Goal: Use online tool/utility: Use online tool/utility

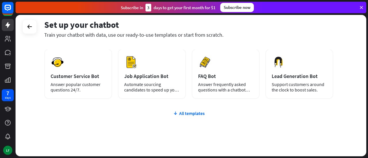
scroll to position [85, 0]
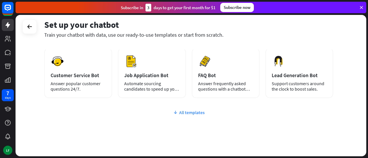
click at [181, 111] on div "All templates" at bounding box center [188, 113] width 289 height 6
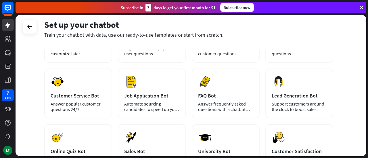
scroll to position [0, 0]
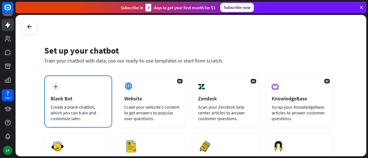
click at [68, 115] on div "Create a blank chatbot, which you can train and customize later." at bounding box center [78, 112] width 55 height 17
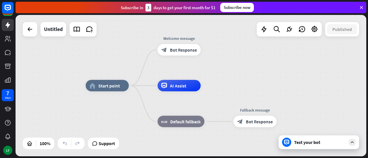
click at [352, 142] on icon at bounding box center [351, 142] width 5 height 5
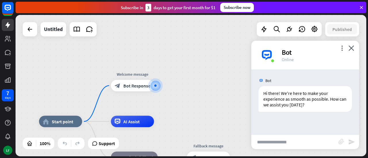
click at [268, 145] on input "text" at bounding box center [294, 142] width 87 height 14
paste input "**********"
type input "**********"
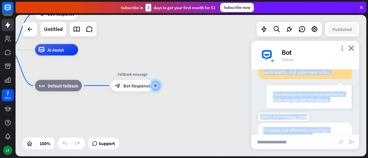
scroll to position [200, 0]
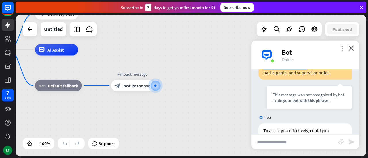
drag, startPoint x: 264, startPoint y: 92, endPoint x: 310, endPoint y: 73, distance: 49.9
click at [310, 73] on div "please create a [PERSON_NAME] of discipline log book for me, it should consist …" at bounding box center [304, 6] width 93 height 146
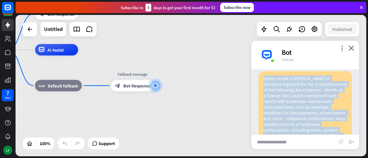
scroll to position [51, 0]
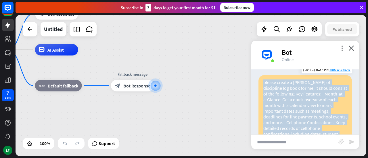
click at [264, 81] on div "please create a [PERSON_NAME] of discipline log book for me, it should consist …" at bounding box center [304, 148] width 93 height 146
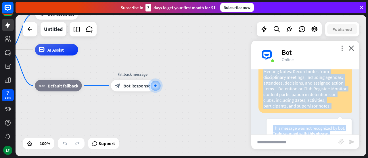
scroll to position [172, 0]
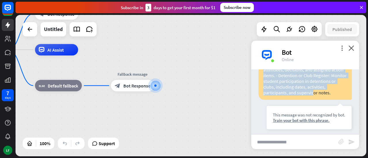
drag, startPoint x: 263, startPoint y: 82, endPoint x: 307, endPoint y: 101, distance: 47.9
click at [307, 100] on div "please create a [PERSON_NAME] of discipline log book for me, it should consist …" at bounding box center [304, 26] width 93 height 146
copy div "please create a [PERSON_NAME] of discipline log book for me, it should consist …"
